Goal: Find specific page/section

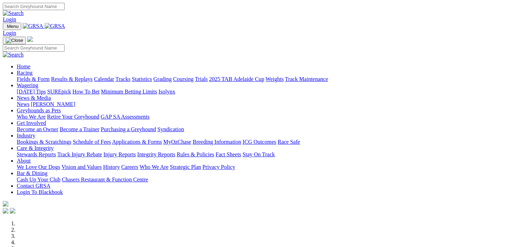
scroll to position [288, 0]
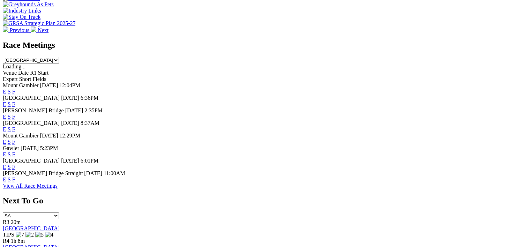
click at [15, 101] on link "F" at bounding box center [13, 104] width 3 height 6
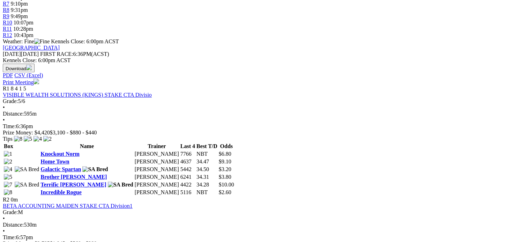
scroll to position [285, 0]
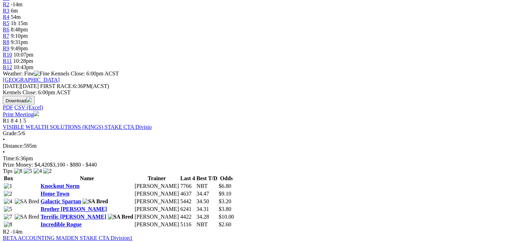
scroll to position [253, 0]
